Goal: Use online tool/utility: Utilize a website feature to perform a specific function

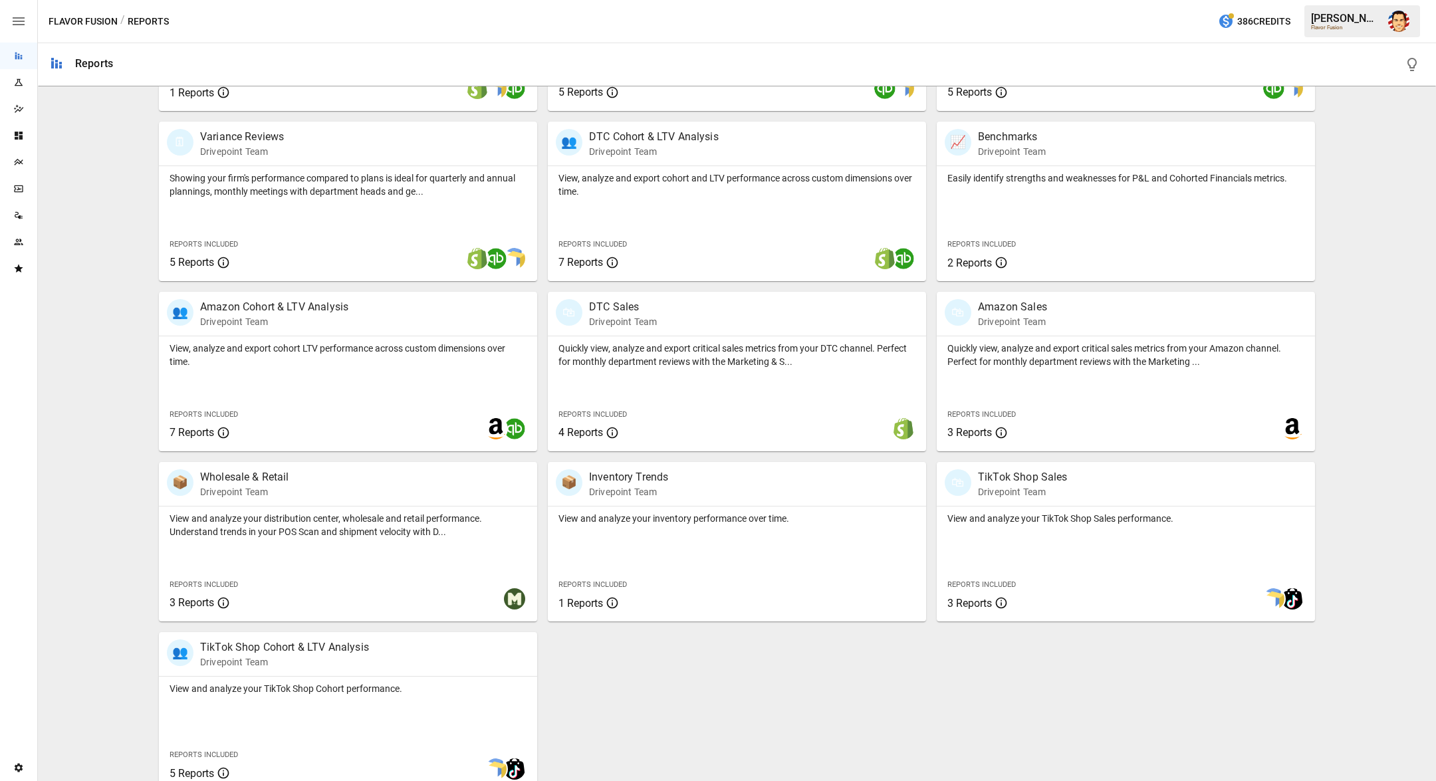
scroll to position [417, 0]
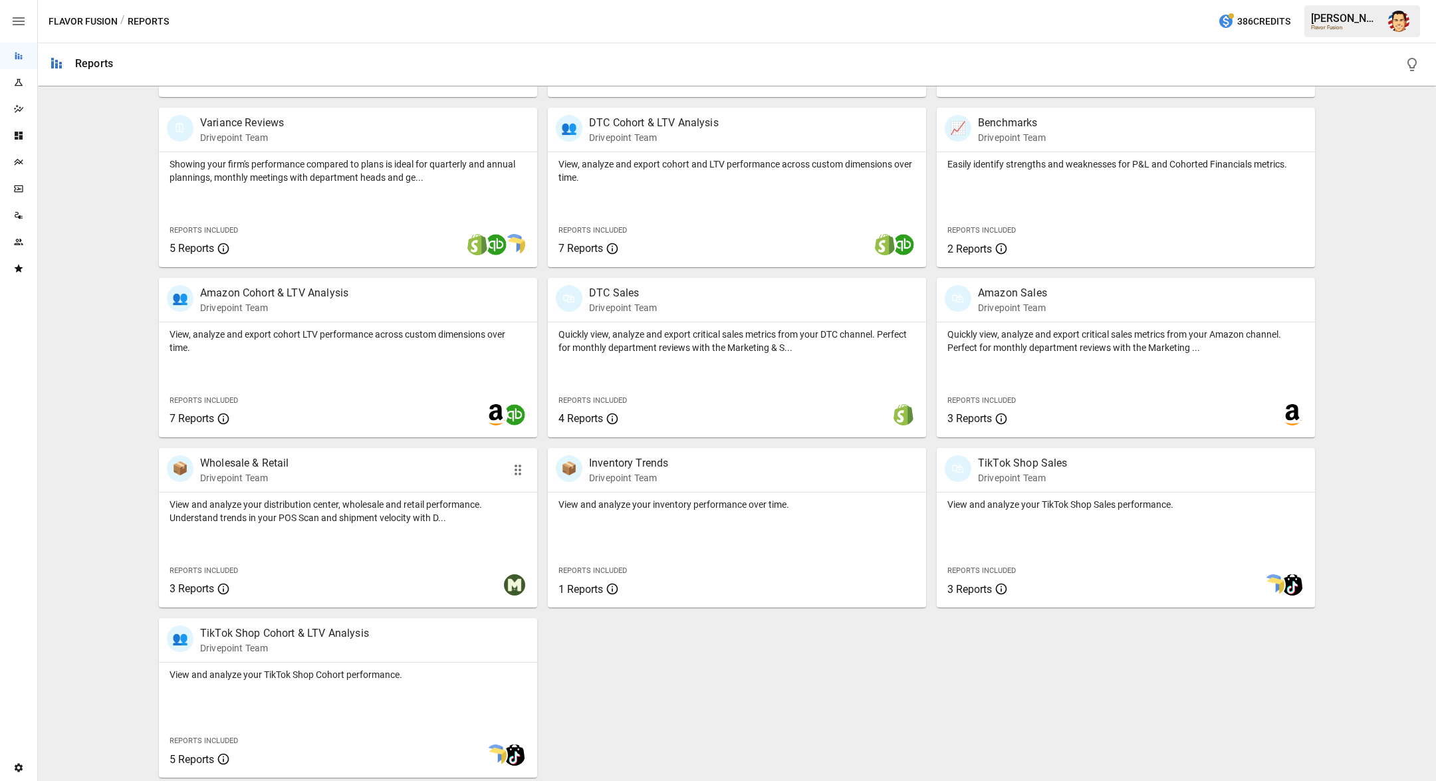
click at [249, 479] on p "Drivepoint Team" at bounding box center [244, 477] width 89 height 13
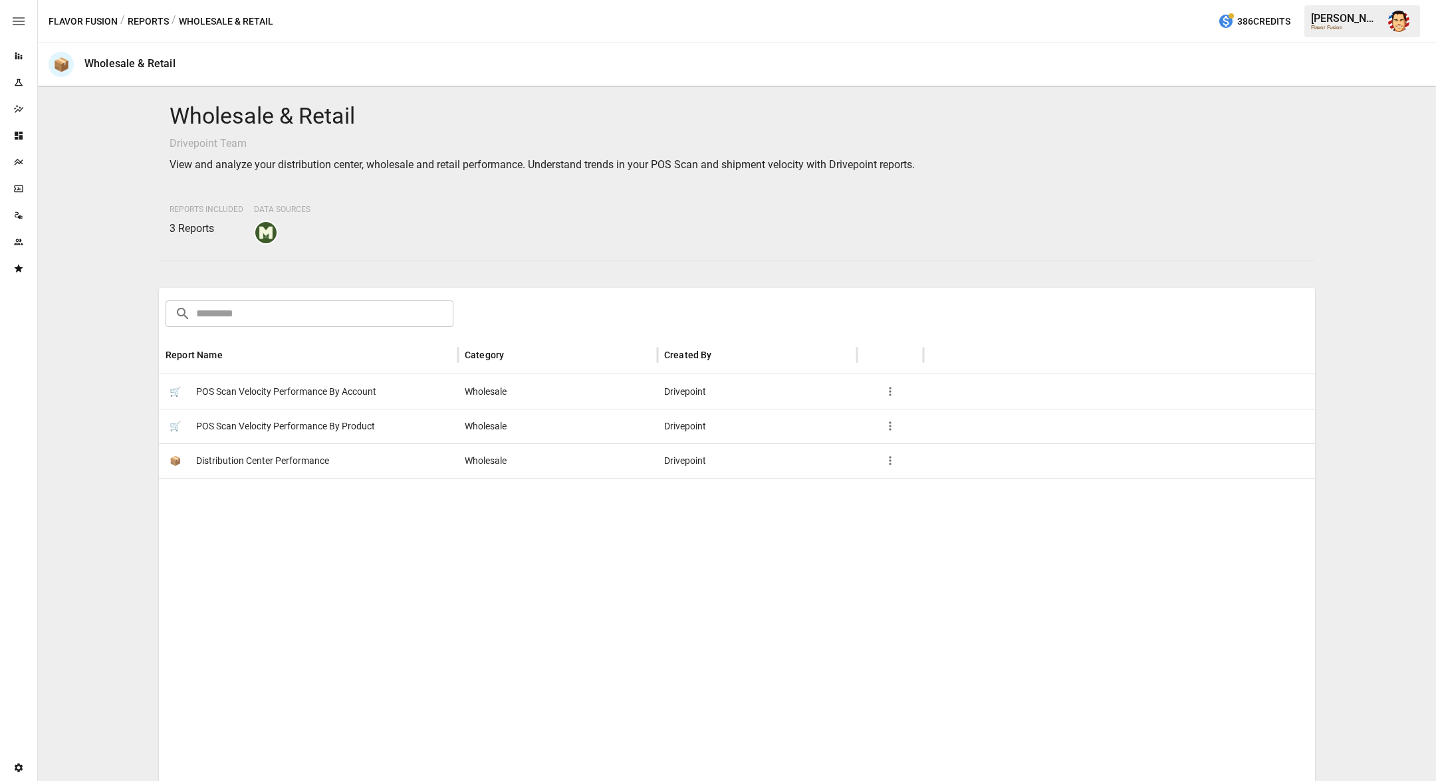
click at [261, 426] on span "POS Scan Velocity Performance By Product" at bounding box center [285, 426] width 179 height 34
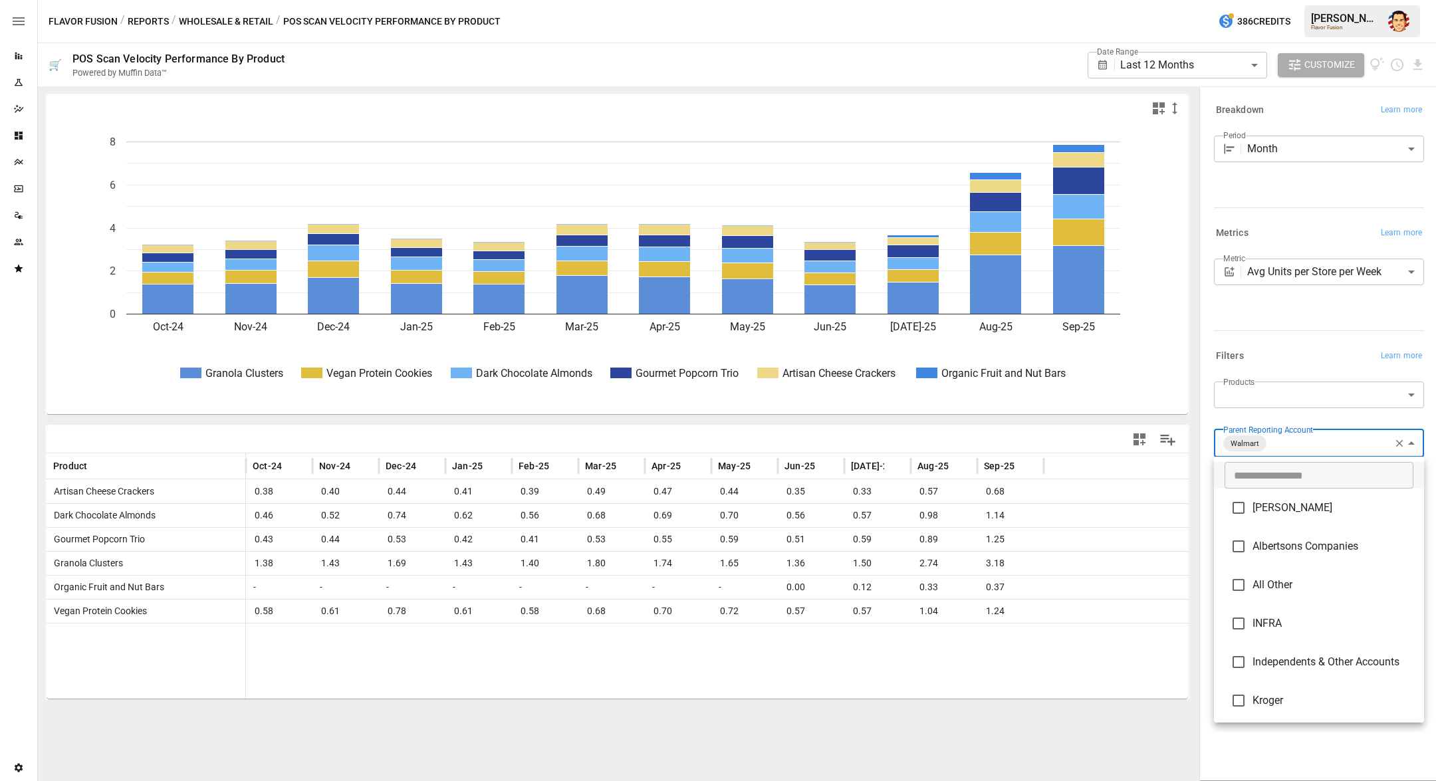
click at [1291, 0] on body "**********" at bounding box center [718, 0] width 1436 height 0
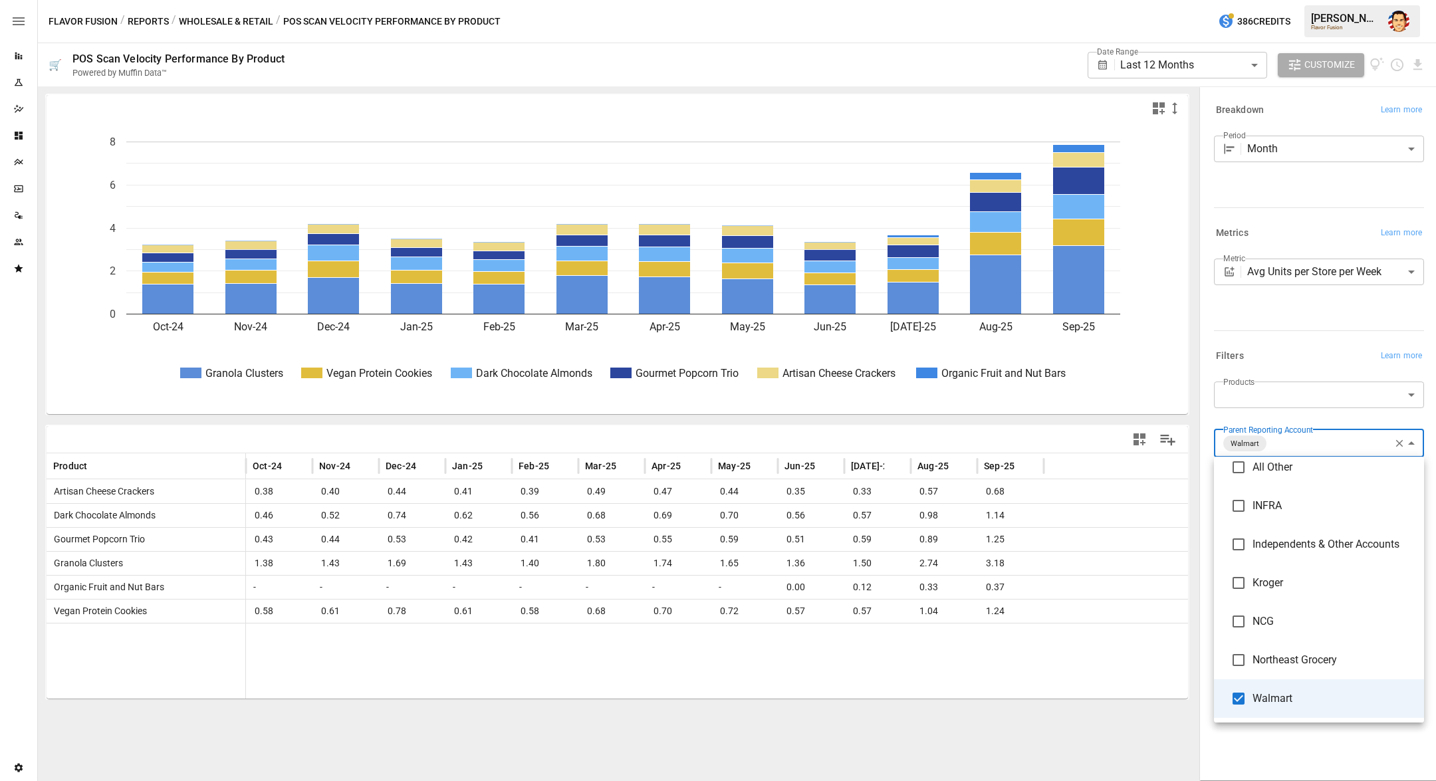
click at [1256, 353] on div at bounding box center [718, 390] width 1436 height 781
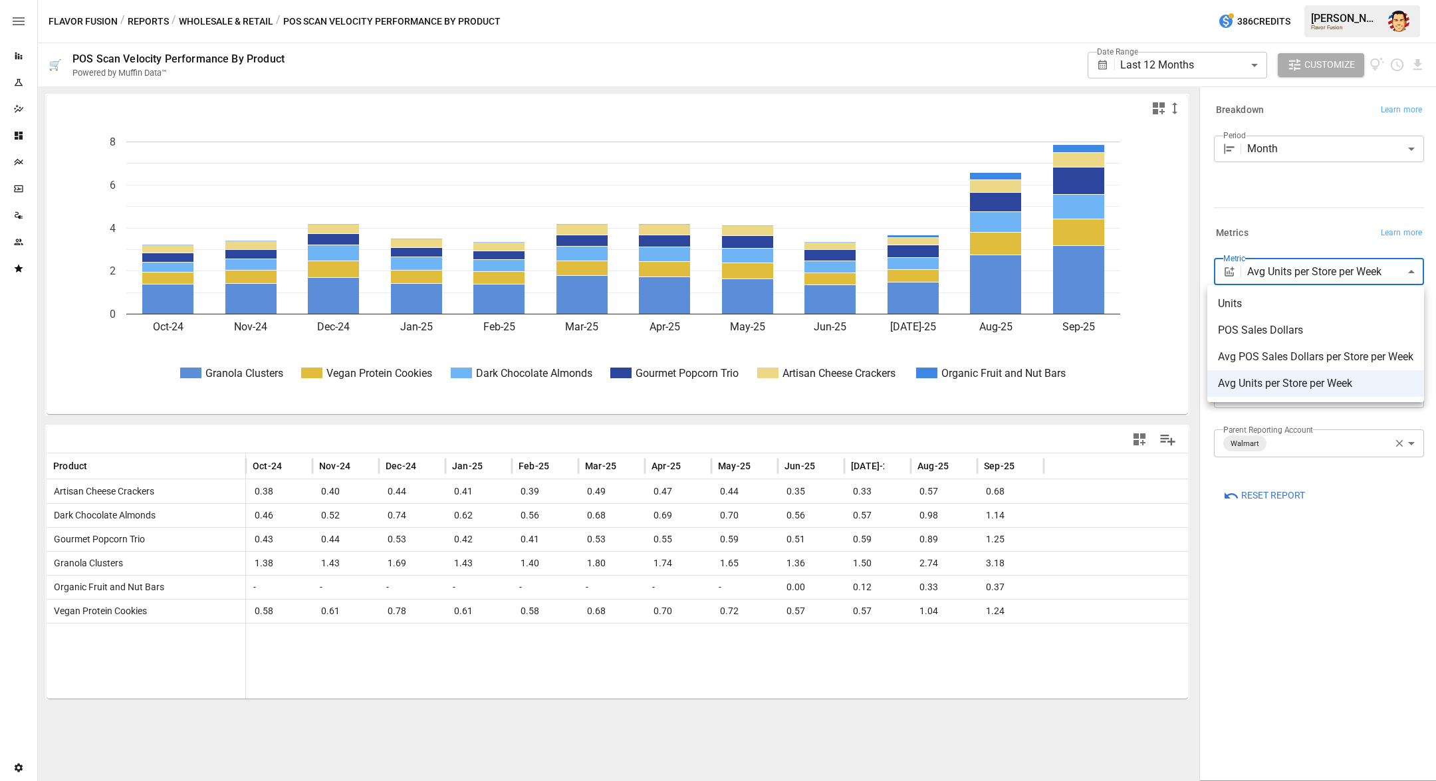
click at [1289, 0] on body "**********" at bounding box center [718, 0] width 1436 height 0
click at [1307, 193] on div at bounding box center [718, 390] width 1436 height 781
click at [1278, 0] on body "**********" at bounding box center [718, 0] width 1436 height 0
click at [1273, 178] on div at bounding box center [718, 390] width 1436 height 781
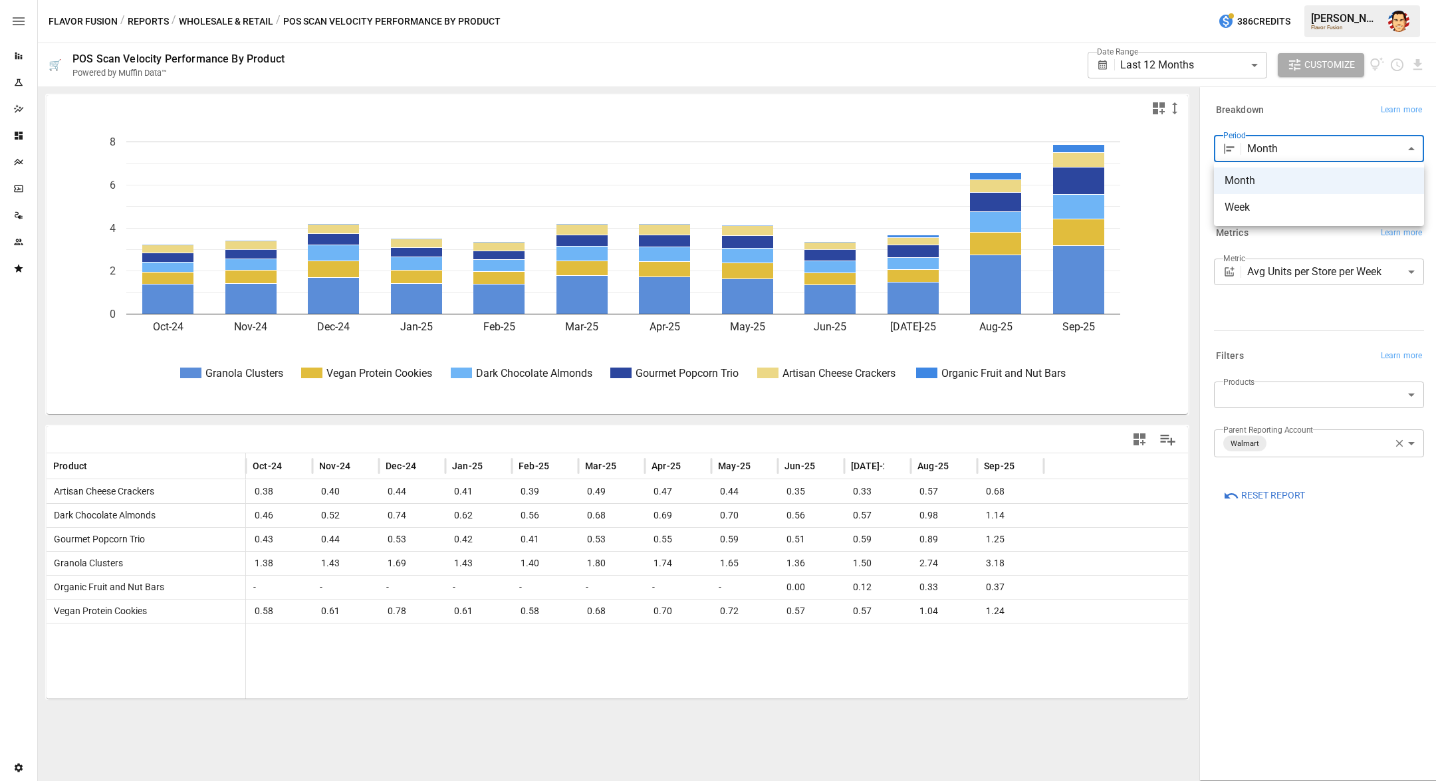
click at [1270, 0] on body "**********" at bounding box center [718, 0] width 1436 height 0
click at [1263, 203] on span "Week" at bounding box center [1318, 207] width 189 height 16
type input "****"
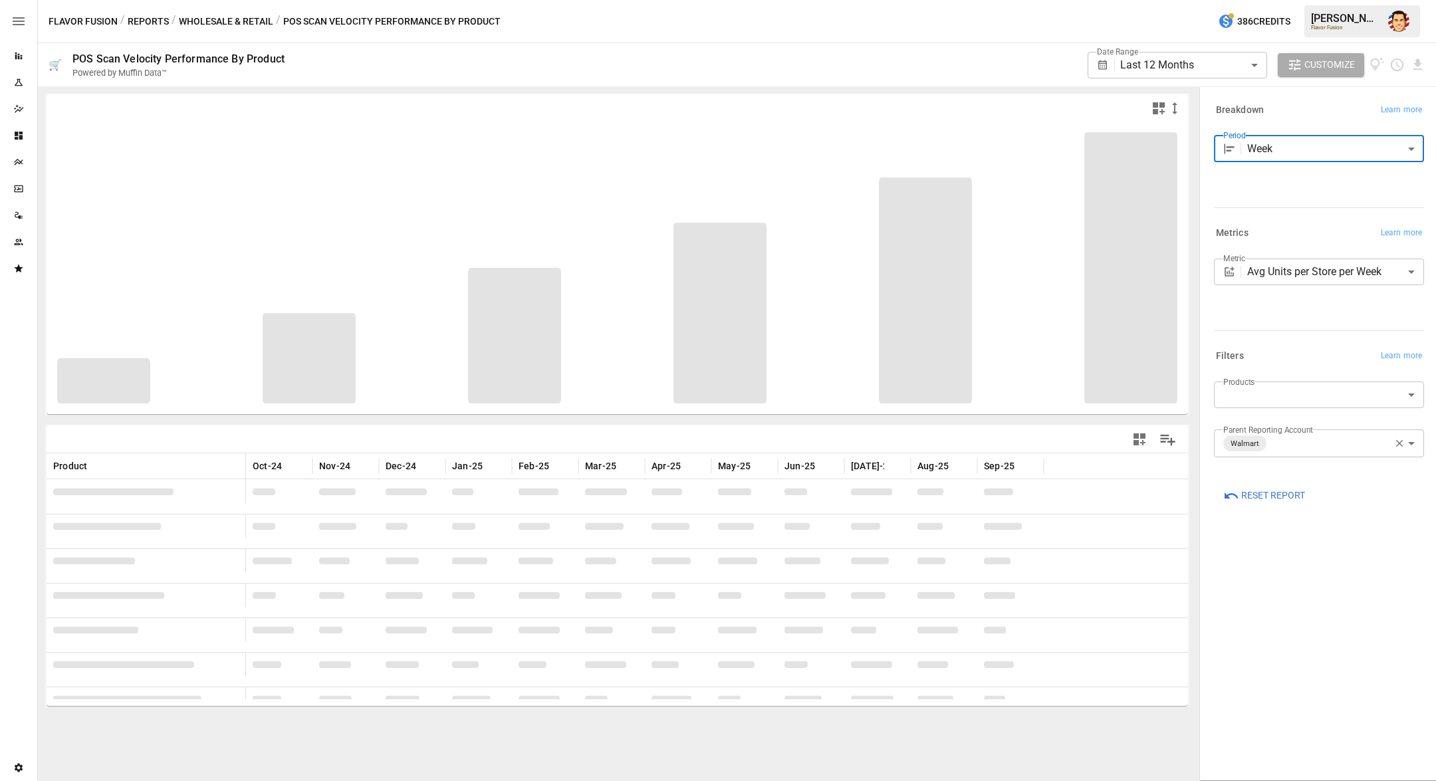
click at [156, 24] on button "Reports" at bounding box center [148, 21] width 41 height 17
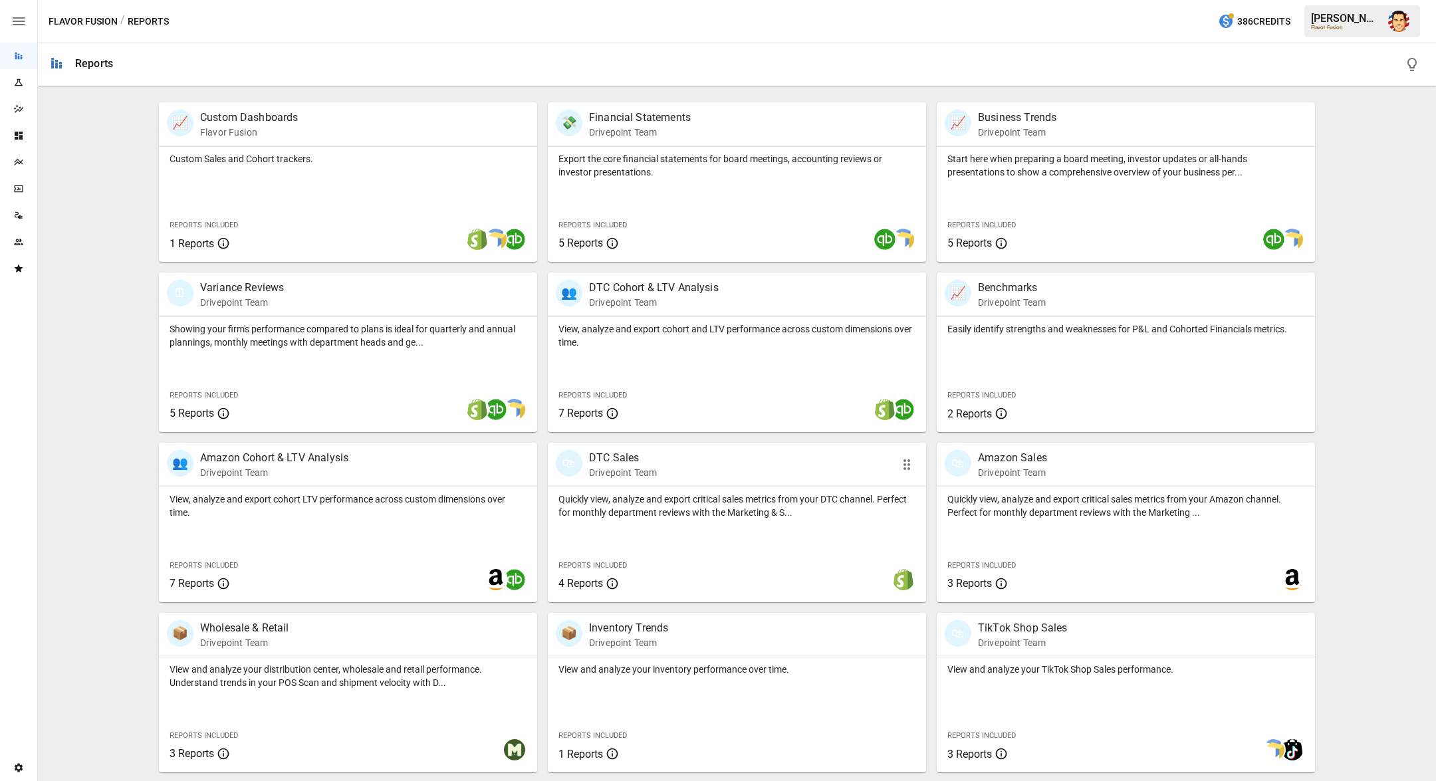
scroll to position [258, 0]
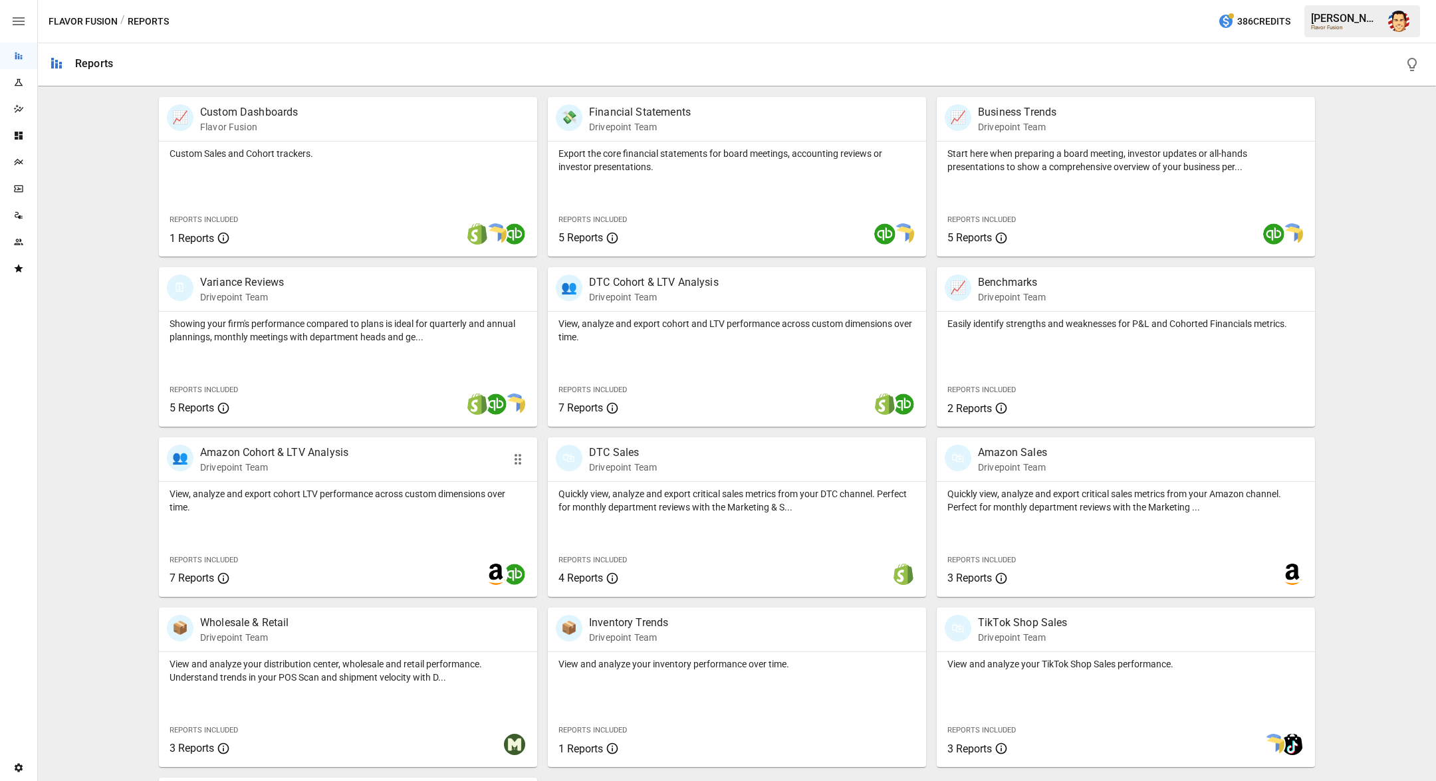
click at [270, 496] on p "View, analyze and export cohort LTV performance across custom dimensions over t…" at bounding box center [347, 500] width 357 height 27
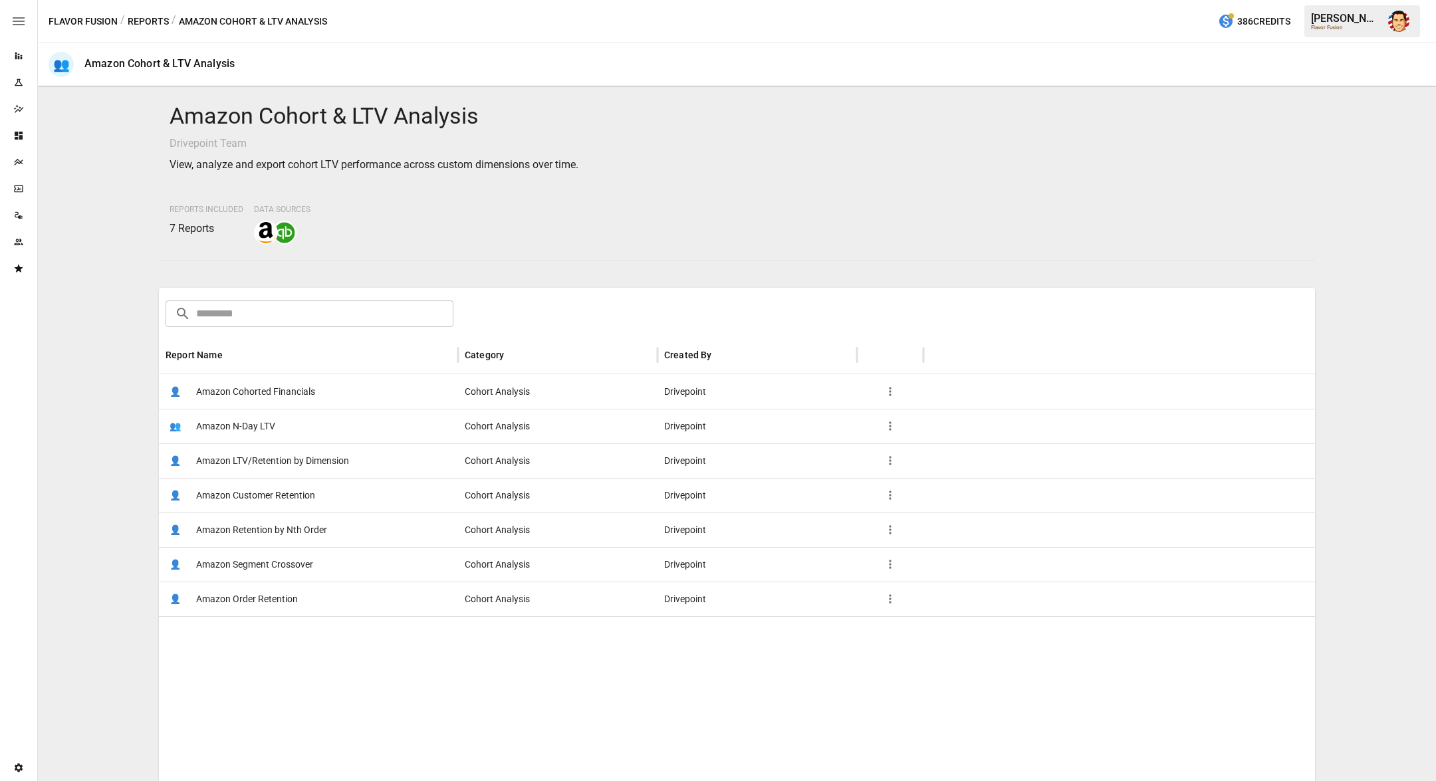
click at [140, 21] on button "Reports" at bounding box center [148, 21] width 41 height 17
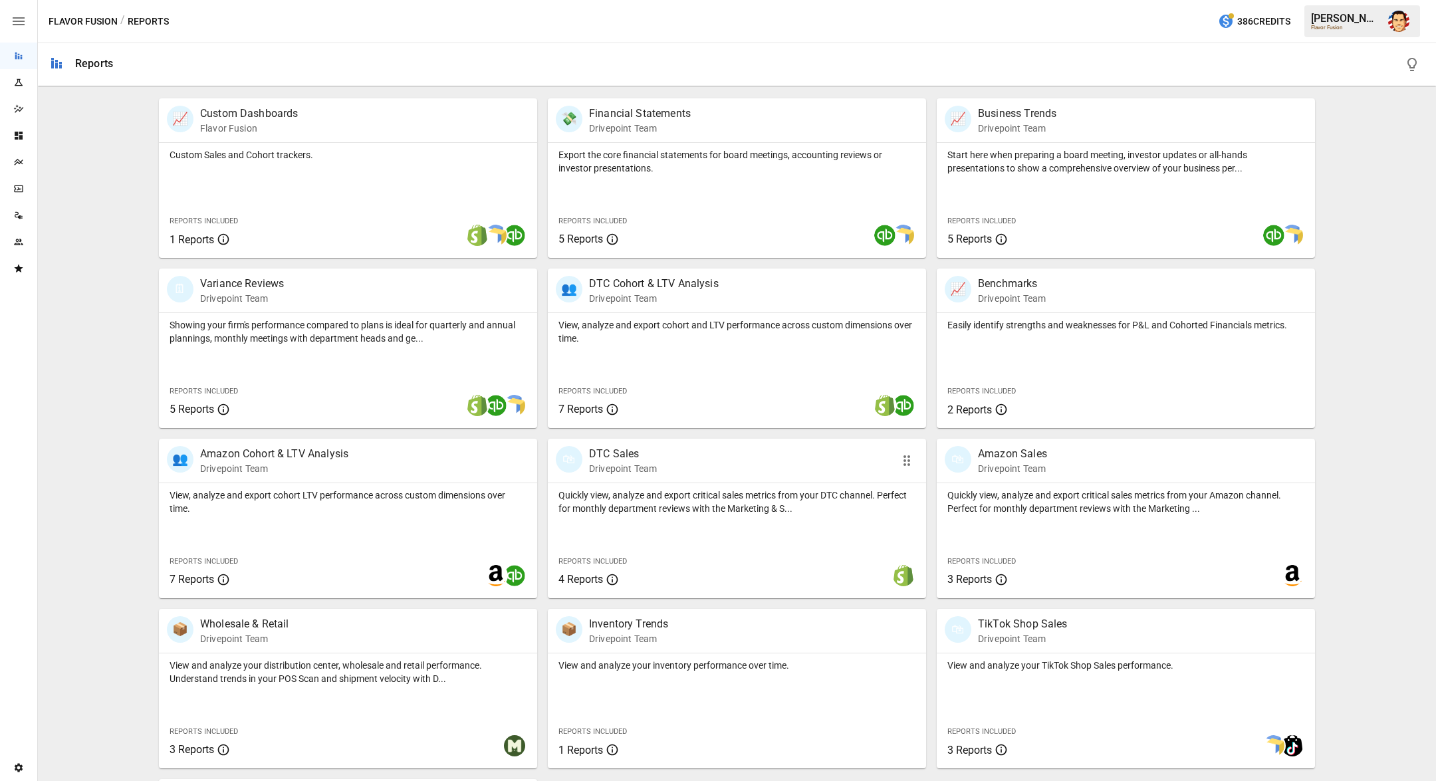
scroll to position [257, 0]
click at [971, 525] on div "Quickly view, analyze and export critical sales metrics from your Amazon channe…" at bounding box center [1126, 540] width 378 height 115
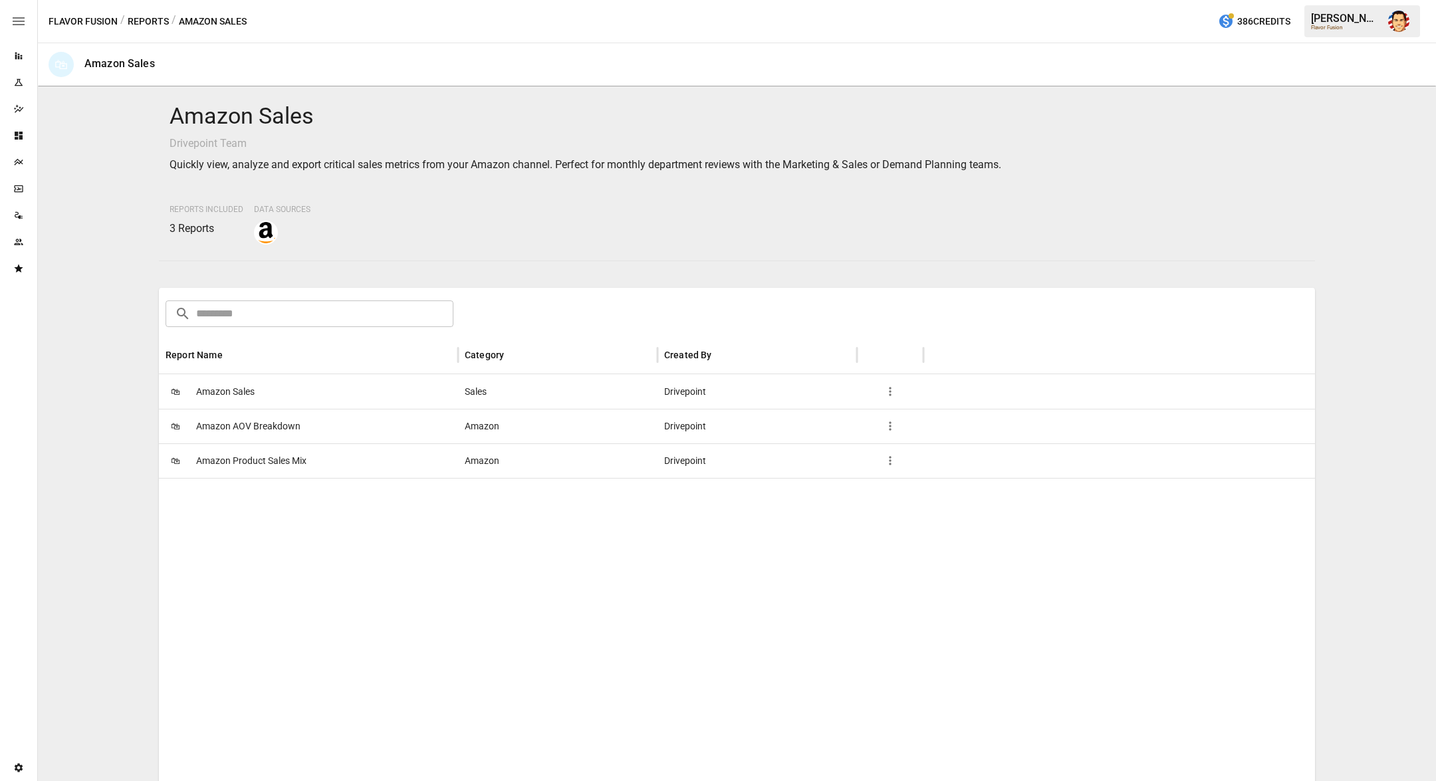
click at [260, 437] on span "Amazon AOV Breakdown" at bounding box center [248, 426] width 104 height 34
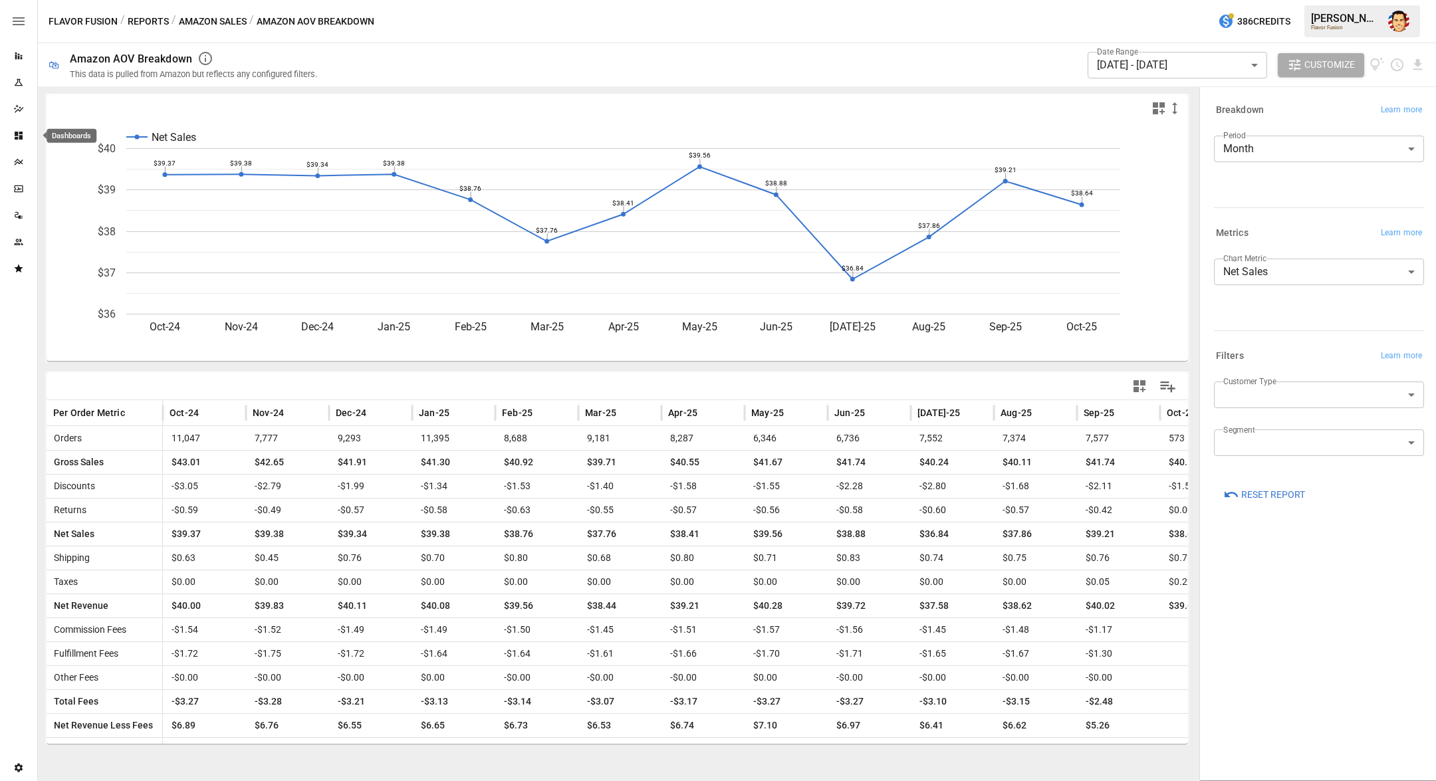
click at [15, 131] on icon "Dashboards" at bounding box center [18, 135] width 11 height 11
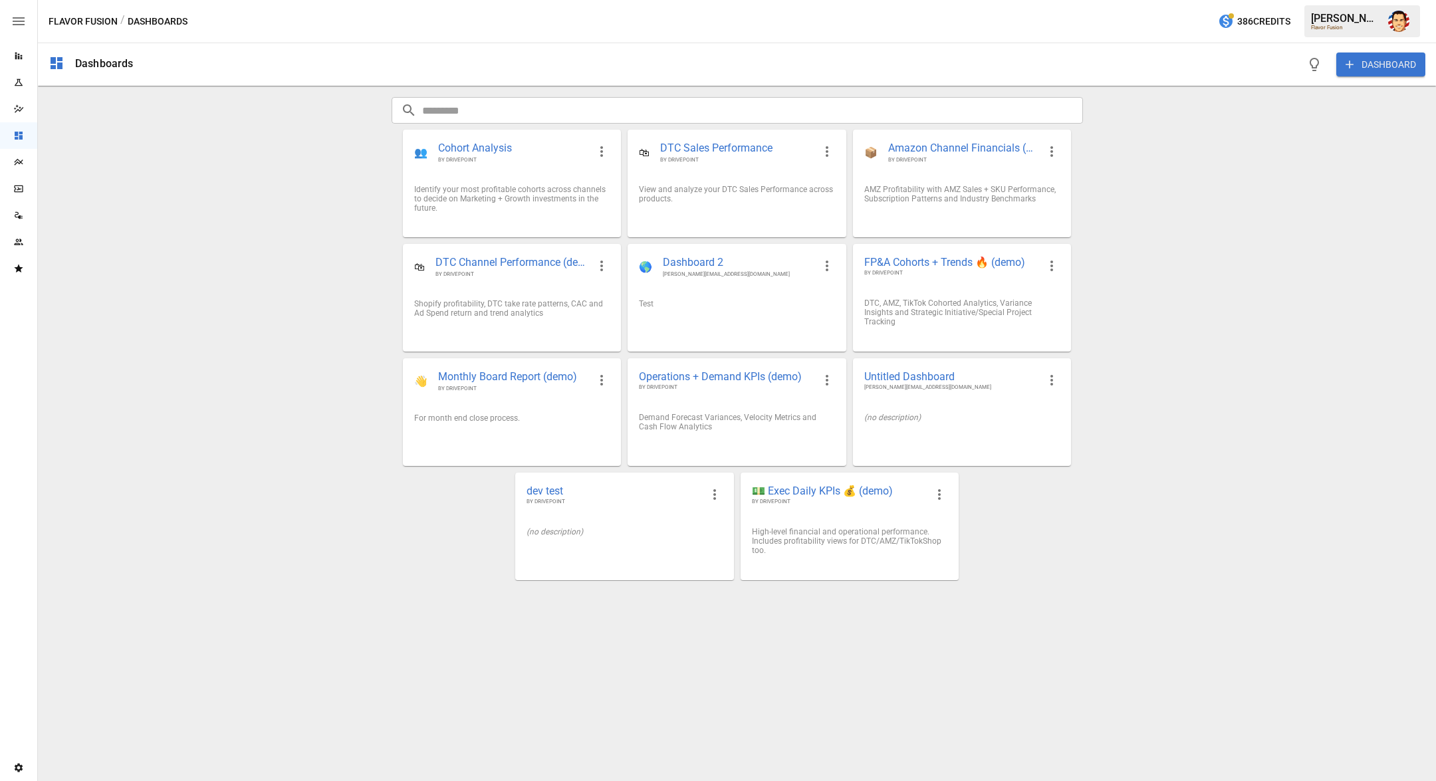
click at [268, 279] on div "Dashboards DASHBOARD ​ ​ 👥 Cohort Analysis BY DRIVEPOINT Identify your most pro…" at bounding box center [737, 412] width 1398 height 738
click at [973, 163] on span "BY DRIVEPOINT" at bounding box center [963, 159] width 150 height 7
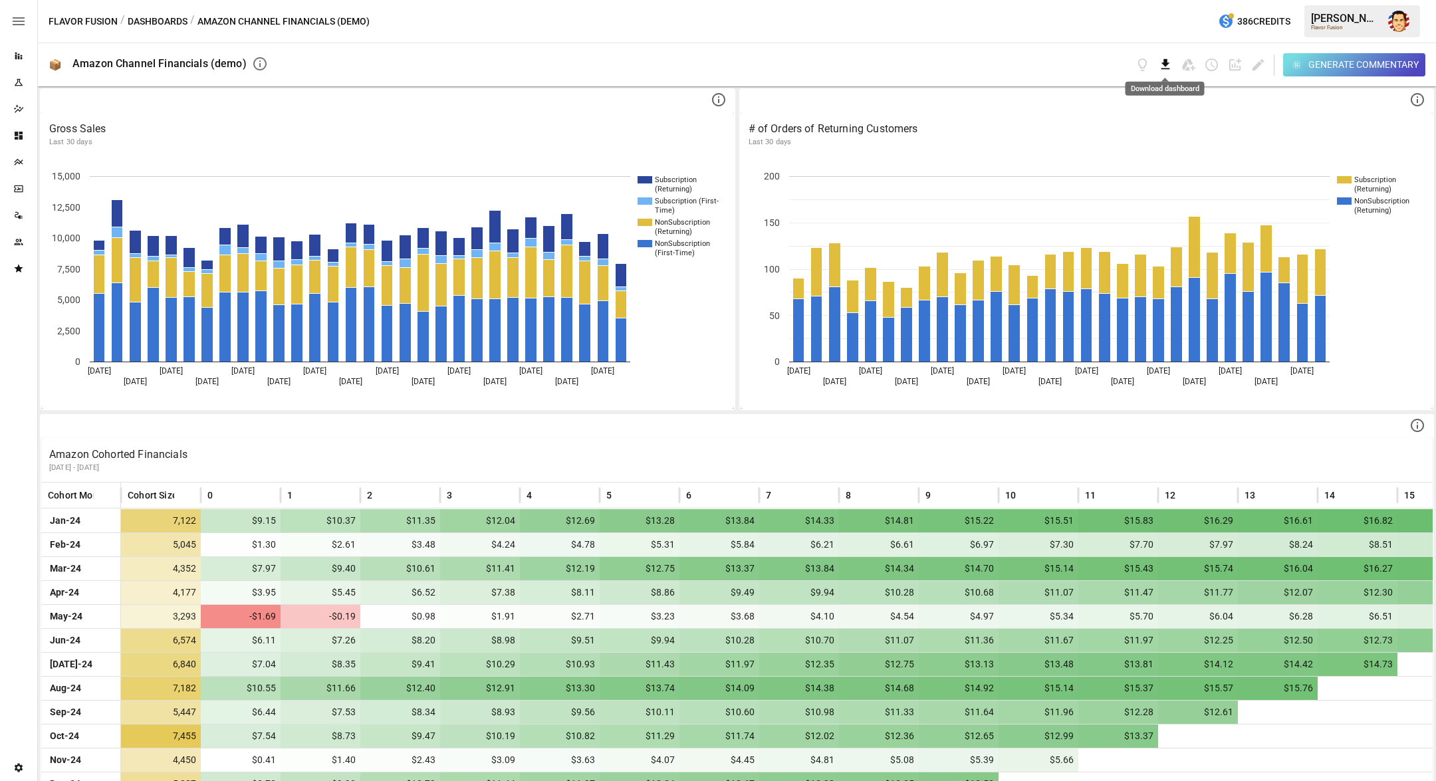
click at [1163, 64] on icon "Download dashboard" at bounding box center [1165, 64] width 9 height 11
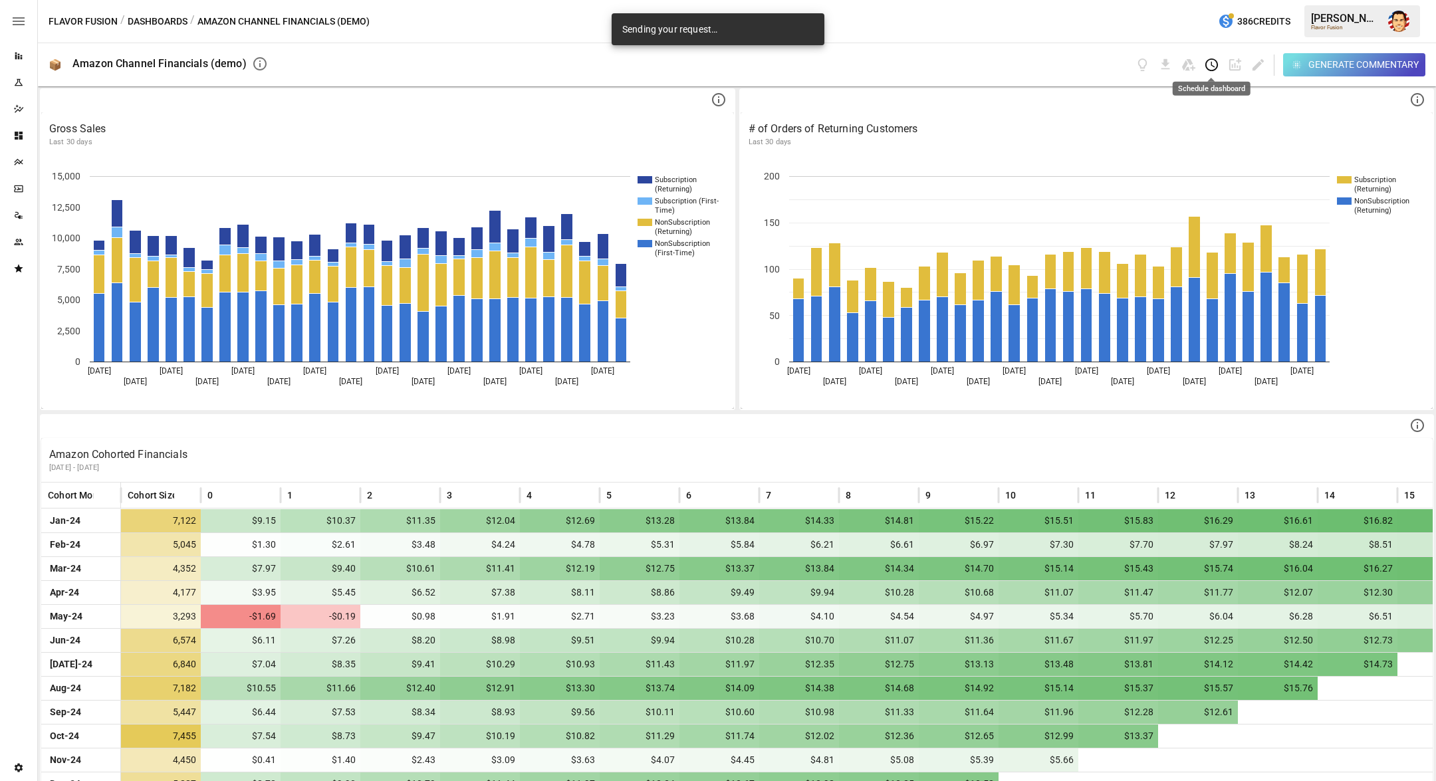
click at [1211, 66] on icon "Schedule dashboard" at bounding box center [1211, 64] width 15 height 15
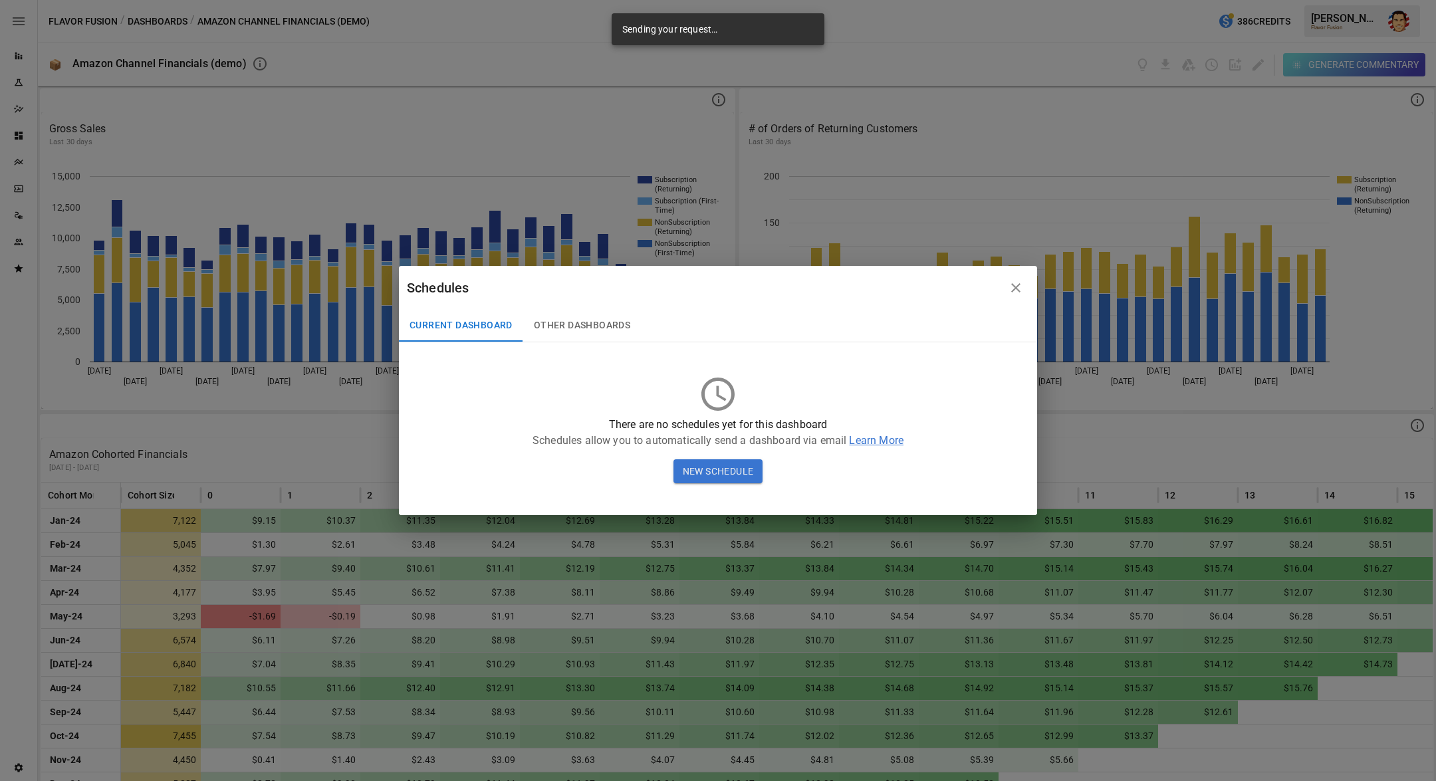
click at [1016, 290] on icon "button" at bounding box center [1016, 288] width 16 height 16
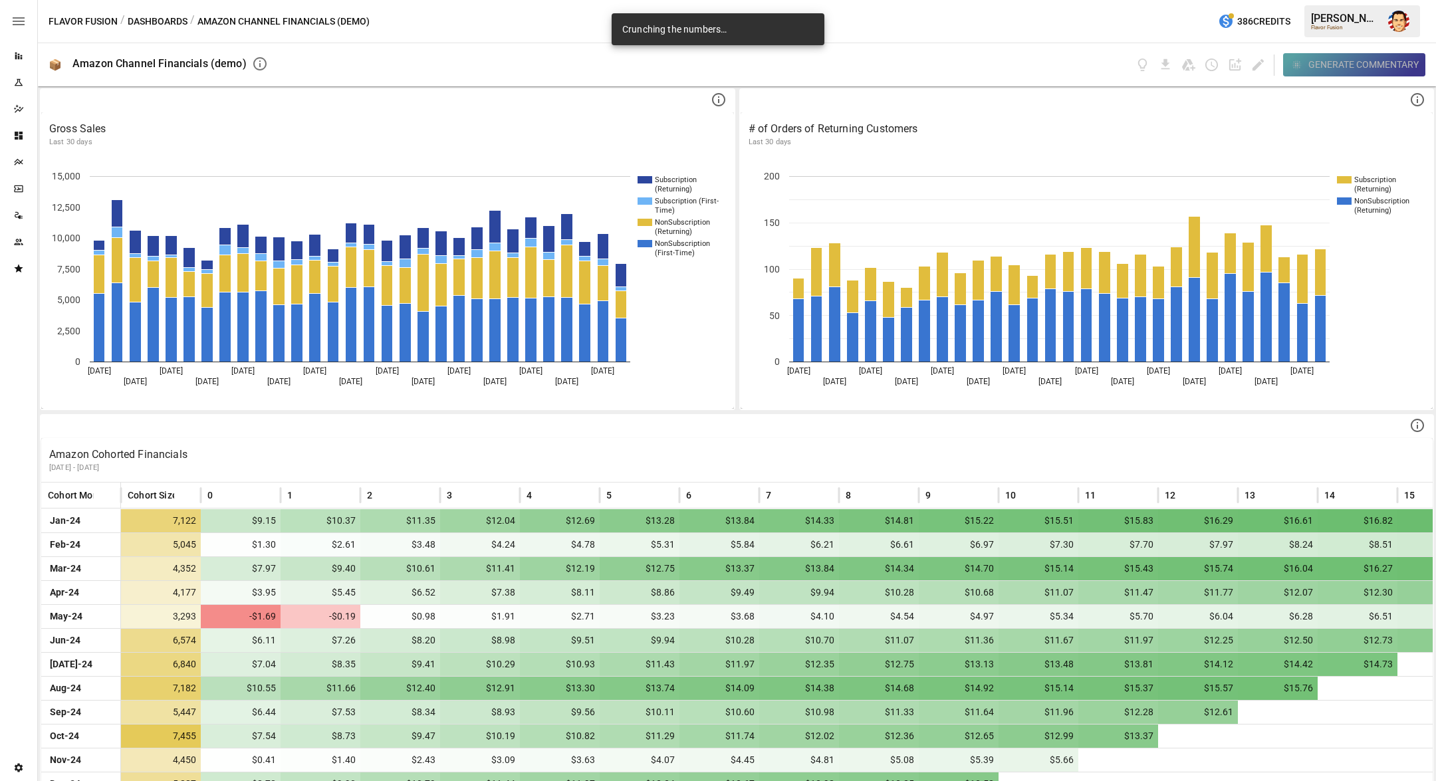
click at [1307, 62] on button "Generate Commentary" at bounding box center [1354, 64] width 143 height 23
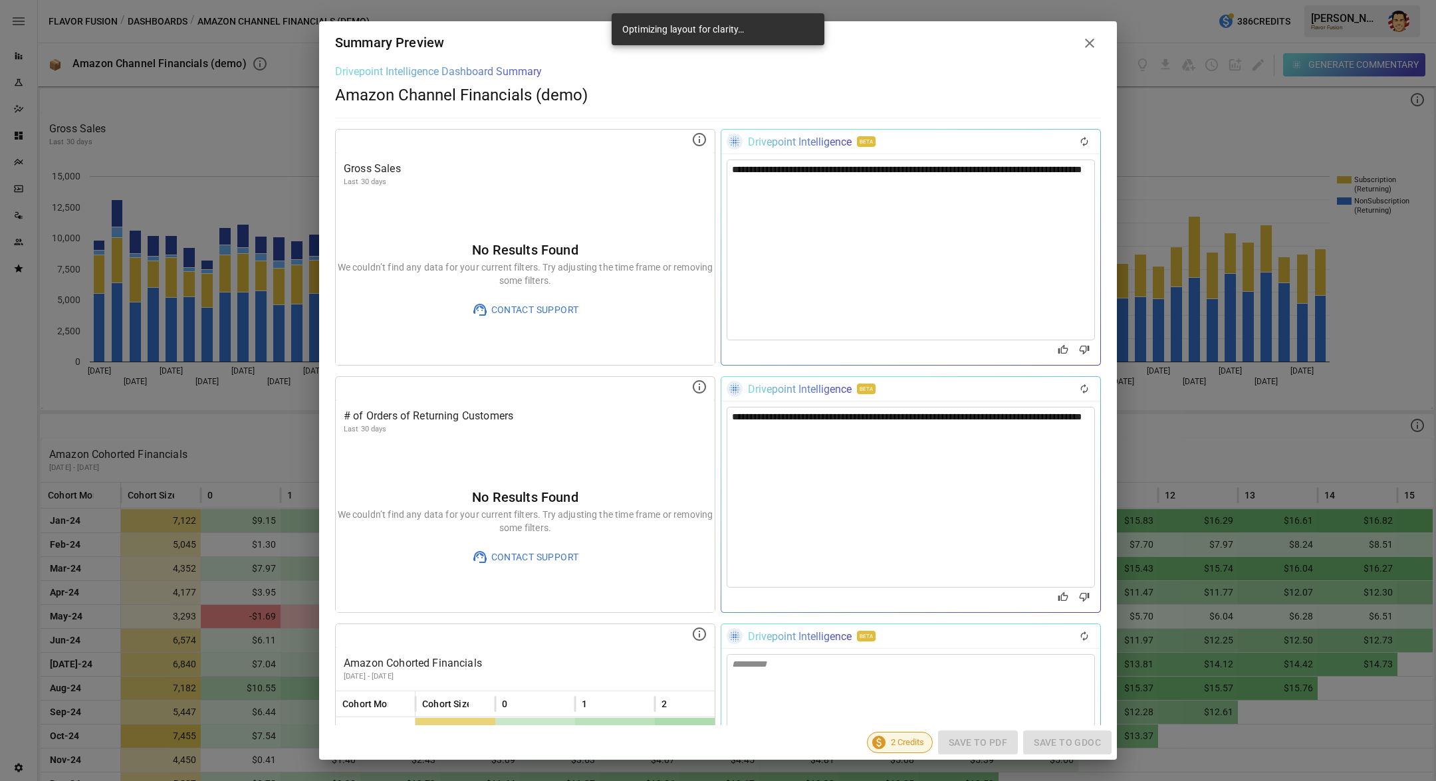
click at [1094, 51] on icon at bounding box center [1089, 43] width 16 height 16
